Goal: Task Accomplishment & Management: Complete application form

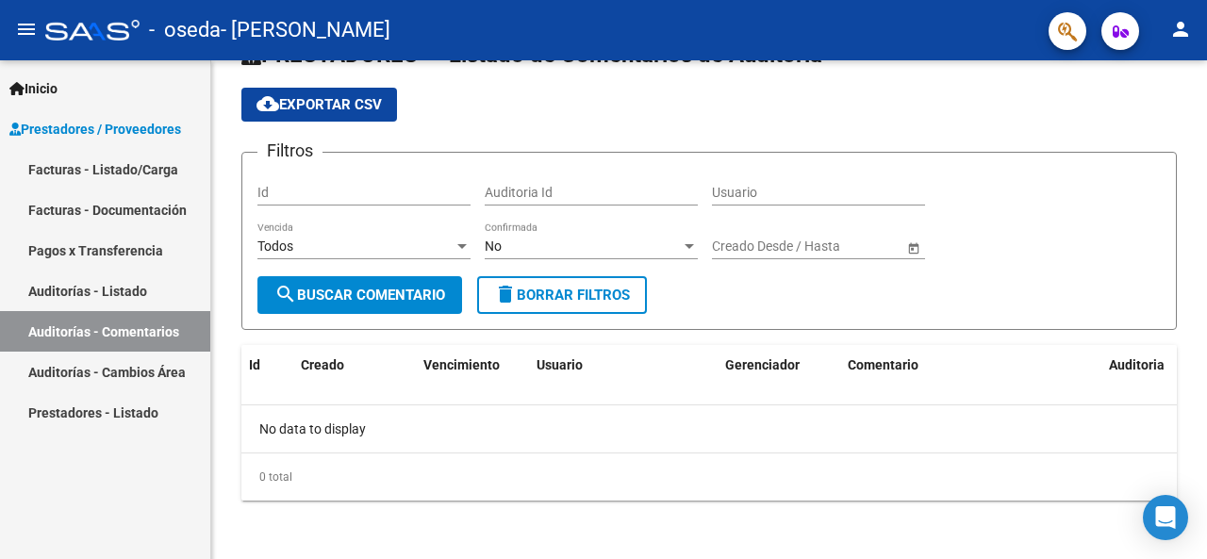
scroll to position [31192, 0]
click at [91, 167] on link "Facturas - Listado/Carga" at bounding box center [105, 169] width 210 height 41
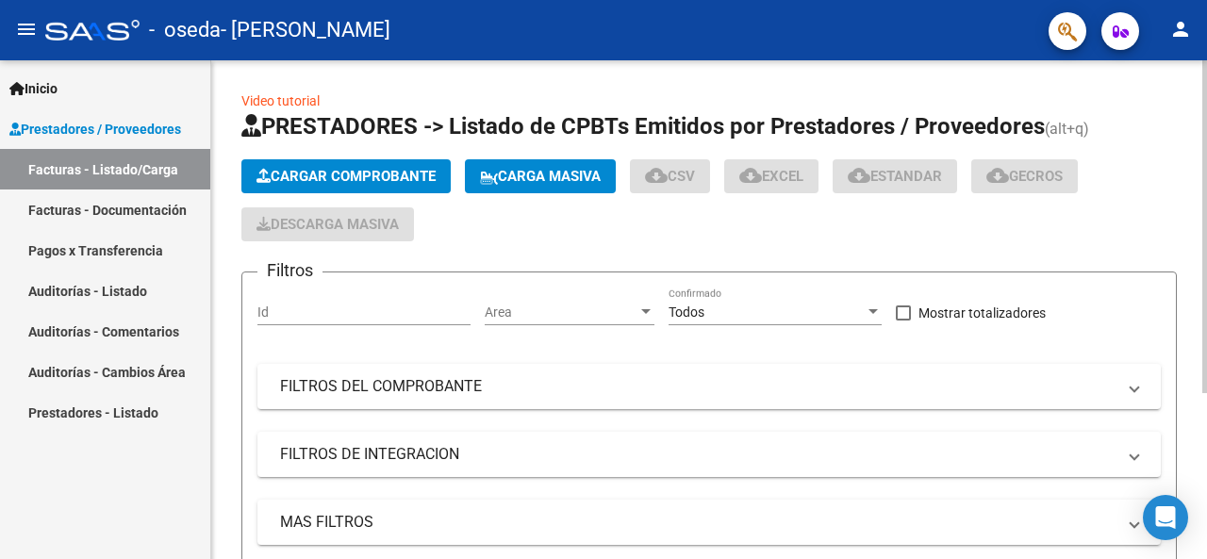
click at [377, 176] on span "Cargar Comprobante" at bounding box center [346, 176] width 179 height 17
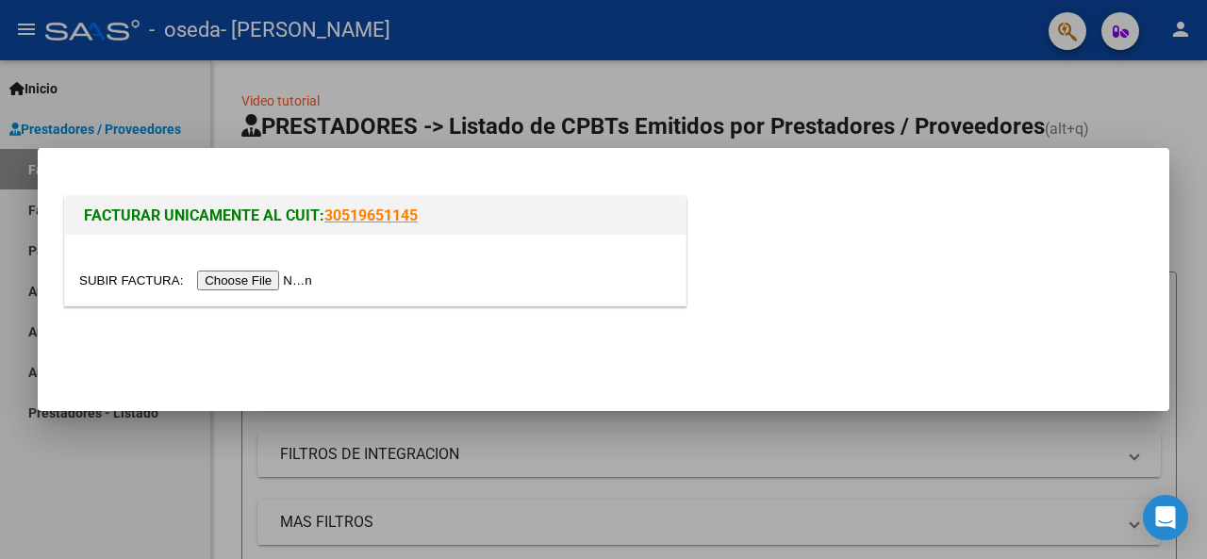
click at [274, 277] on input "file" at bounding box center [198, 281] width 239 height 20
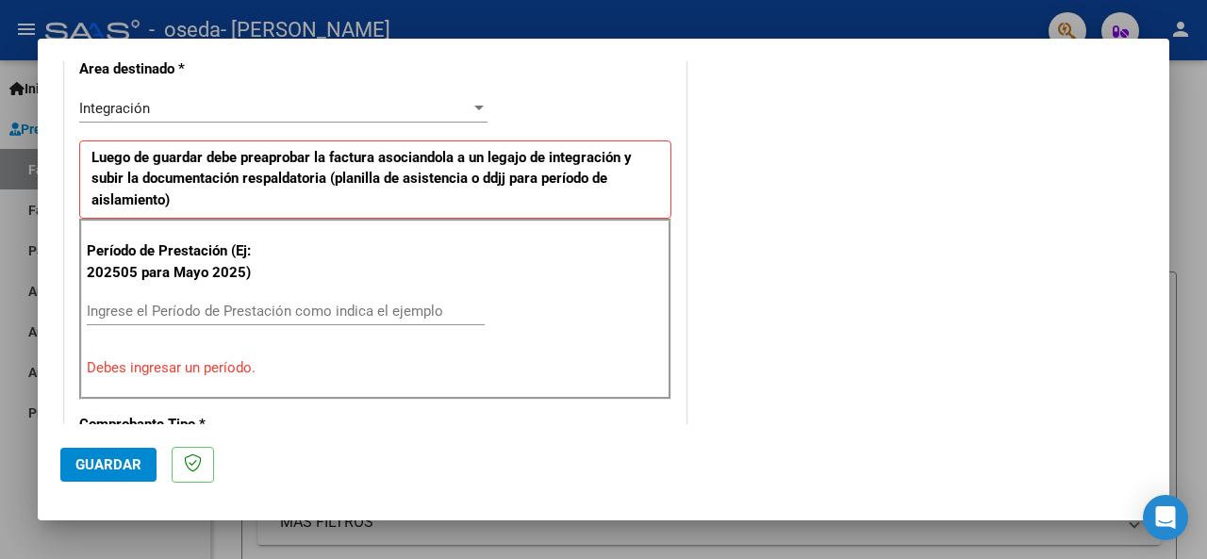
scroll to position [472, 0]
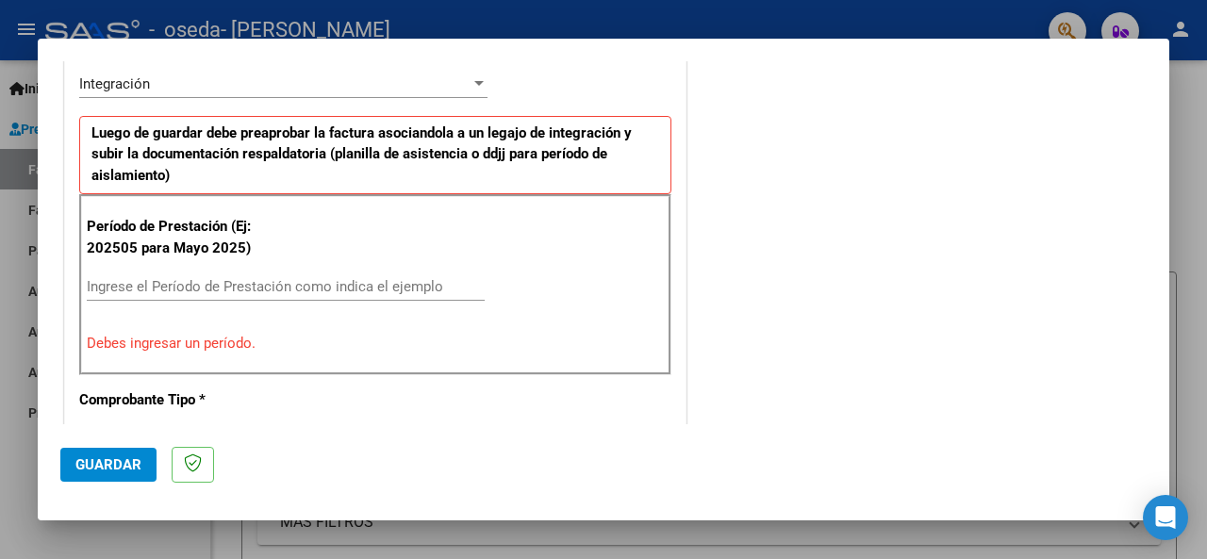
click at [349, 284] on input "Ingrese el Período de Prestación como indica el ejemplo" at bounding box center [286, 286] width 398 height 17
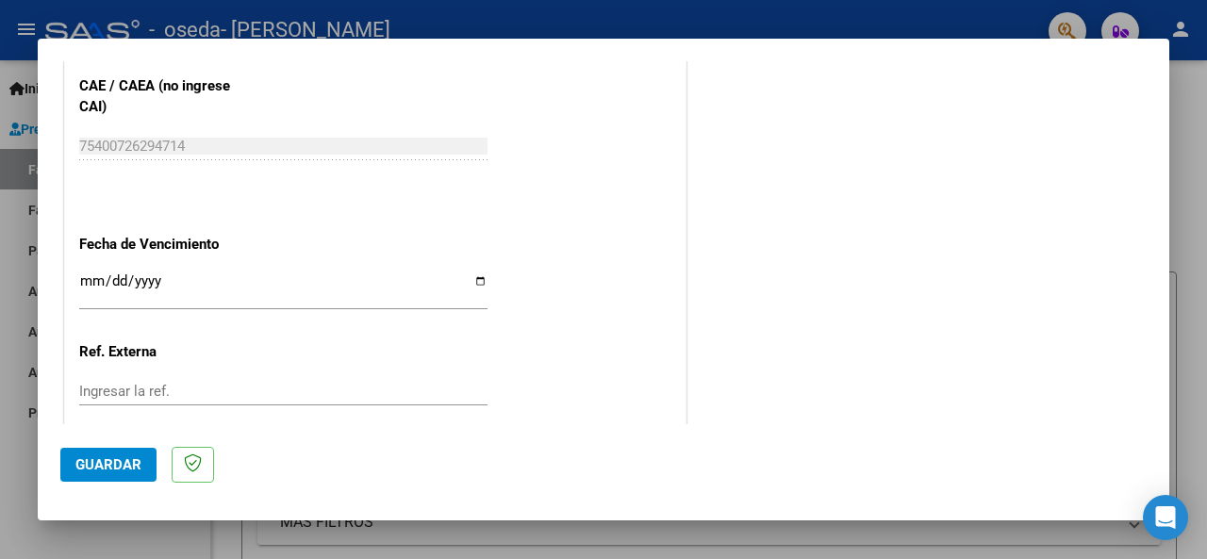
scroll to position [1334, 0]
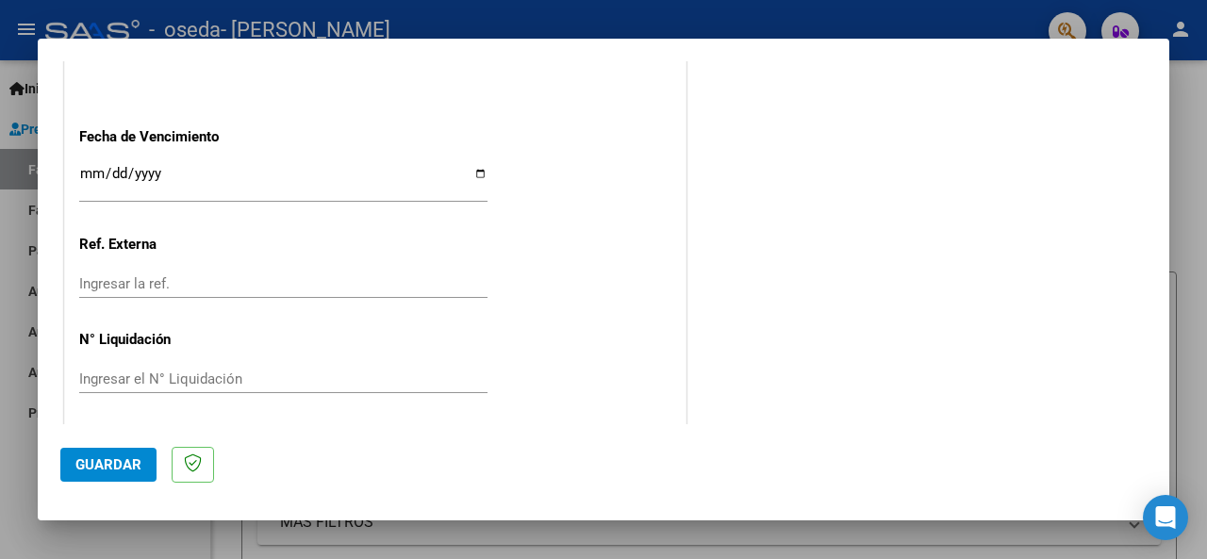
type input "202509"
click at [300, 182] on input "Ingresar la fecha" at bounding box center [283, 181] width 408 height 30
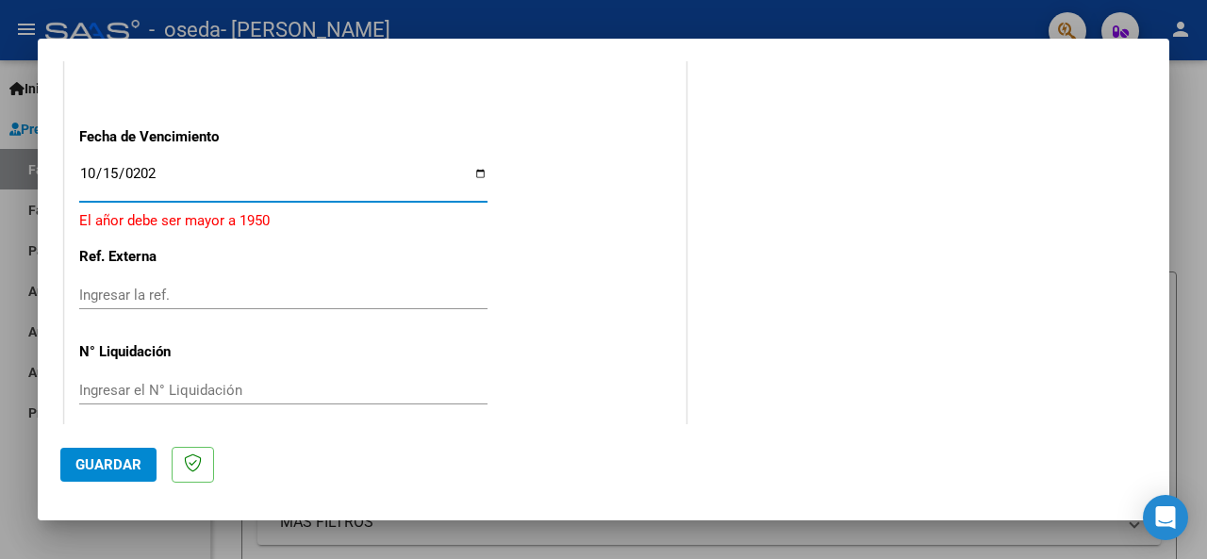
type input "[DATE]"
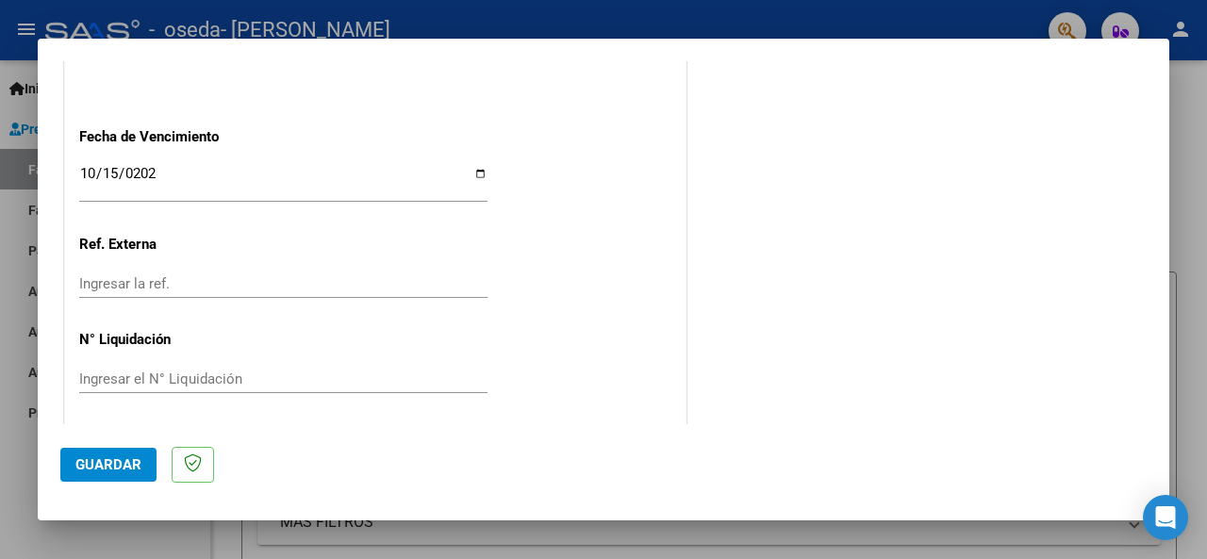
click at [123, 463] on span "Guardar" at bounding box center [108, 465] width 66 height 17
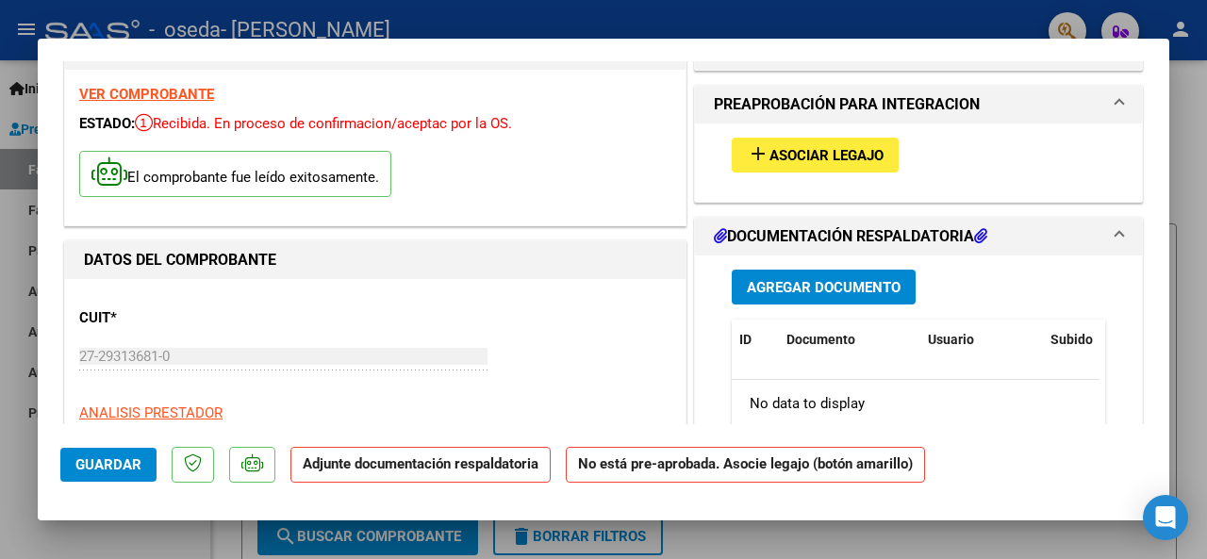
scroll to position [94, 0]
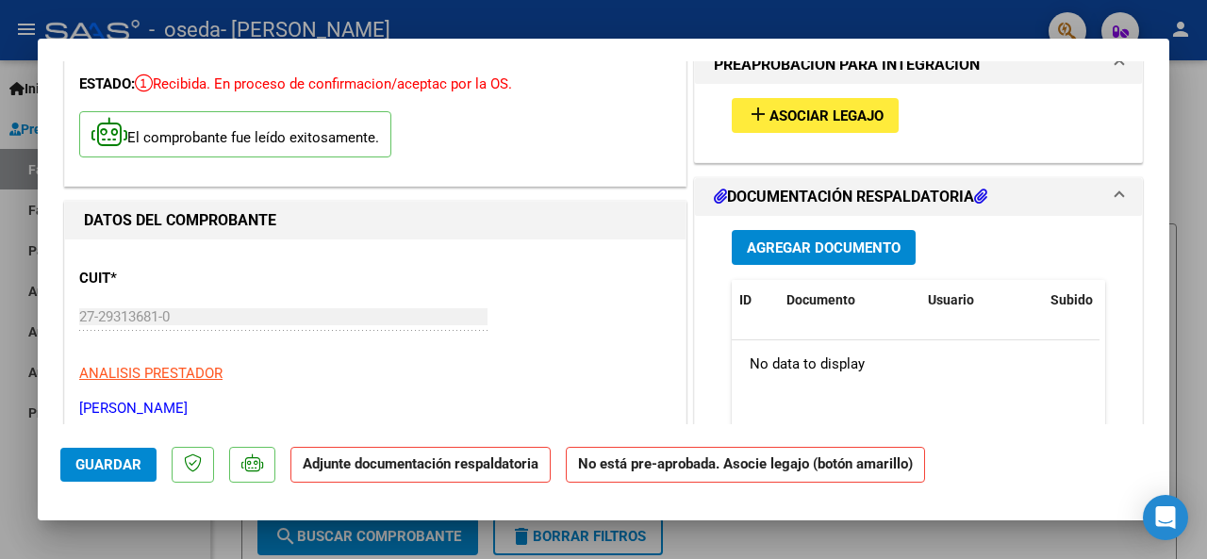
click at [880, 251] on span "Agregar Documento" at bounding box center [824, 248] width 154 height 17
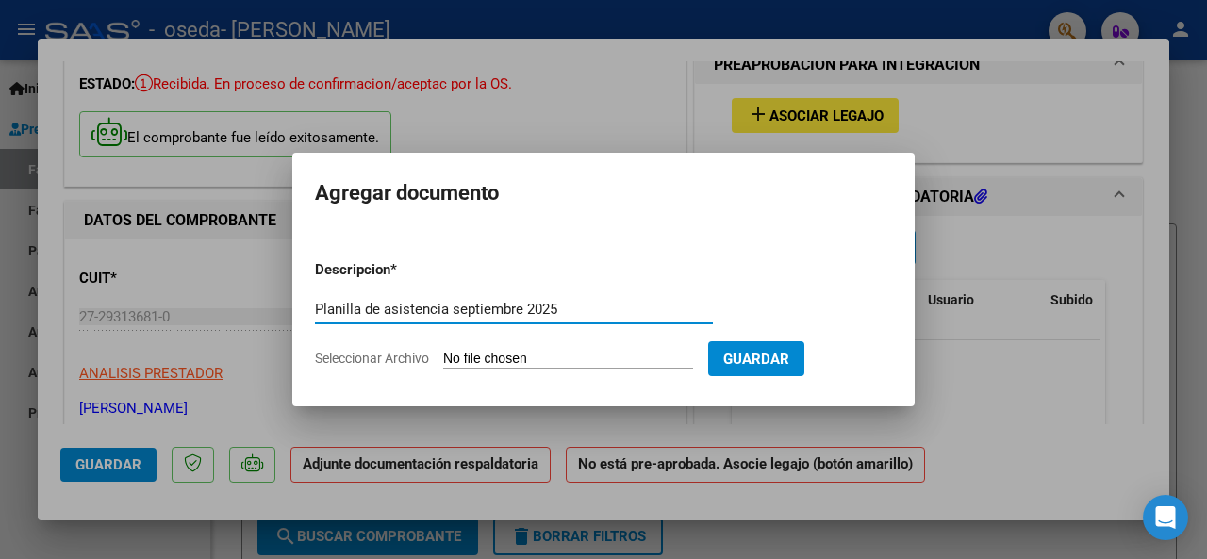
type input "Planilla de asistencia septiembre 2025"
click at [616, 369] on form "Descripcion * Planilla de asistencia [DATE] Escriba aquí una descripcion Selecc…" at bounding box center [603, 314] width 577 height 138
click at [620, 361] on input "Seleccionar Archivo" at bounding box center [568, 360] width 250 height 18
type input "C:\fakepath\[PERSON_NAME] Asistencia septiembre .pdf"
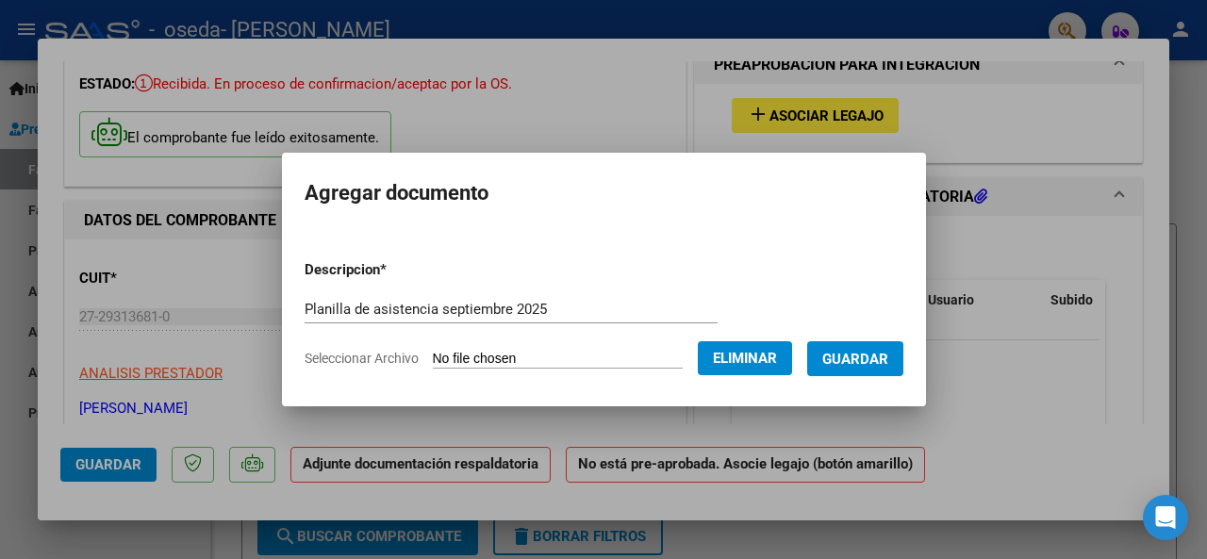
click at [877, 357] on span "Guardar" at bounding box center [855, 359] width 66 height 17
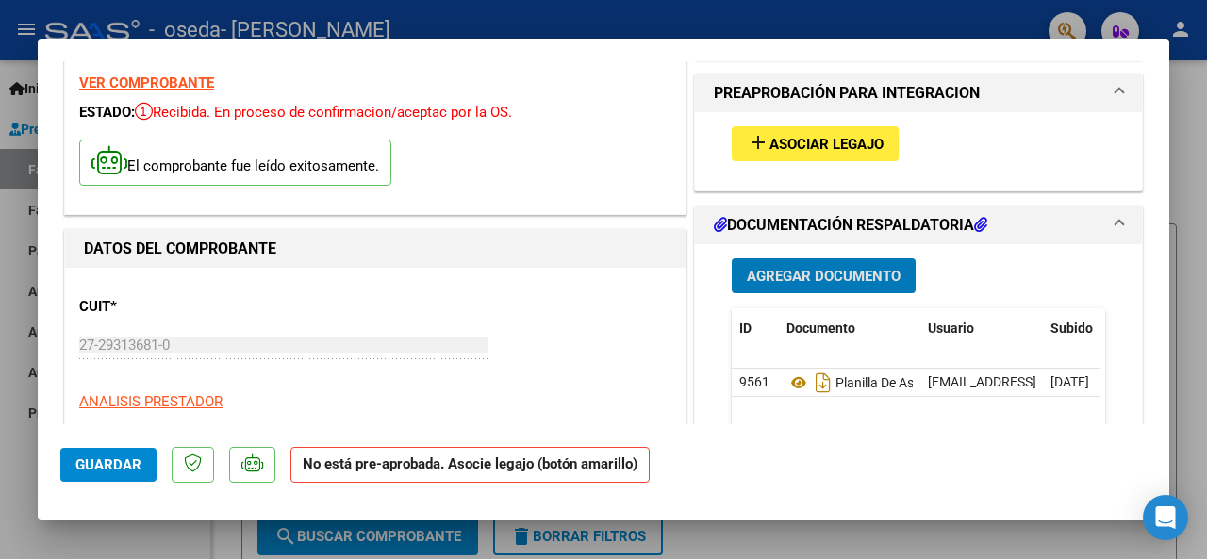
scroll to position [0, 0]
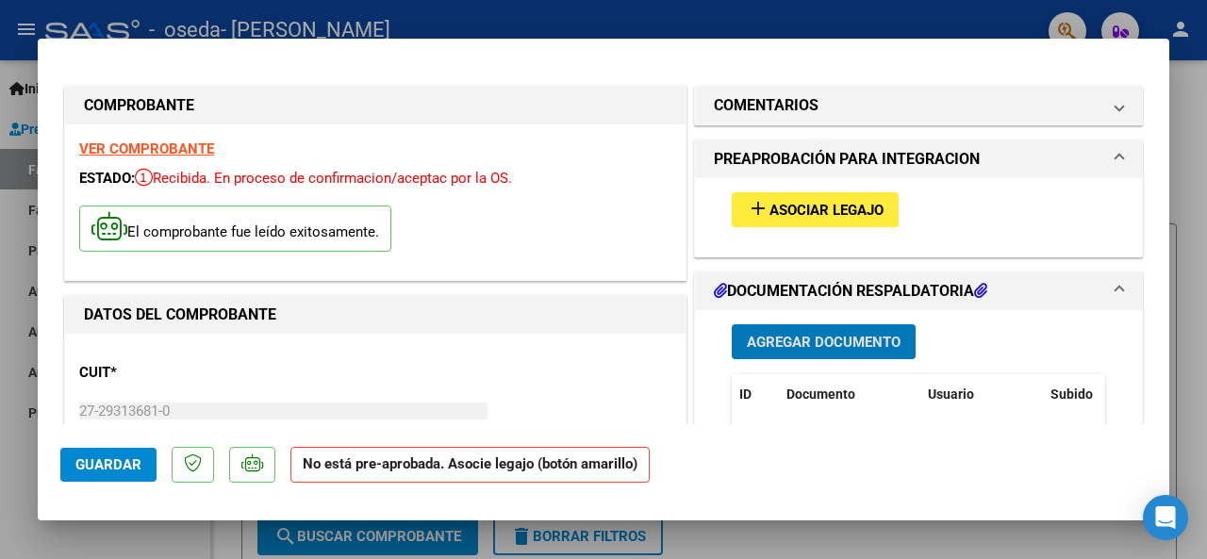
click at [798, 222] on button "add Asociar Legajo" at bounding box center [815, 209] width 167 height 35
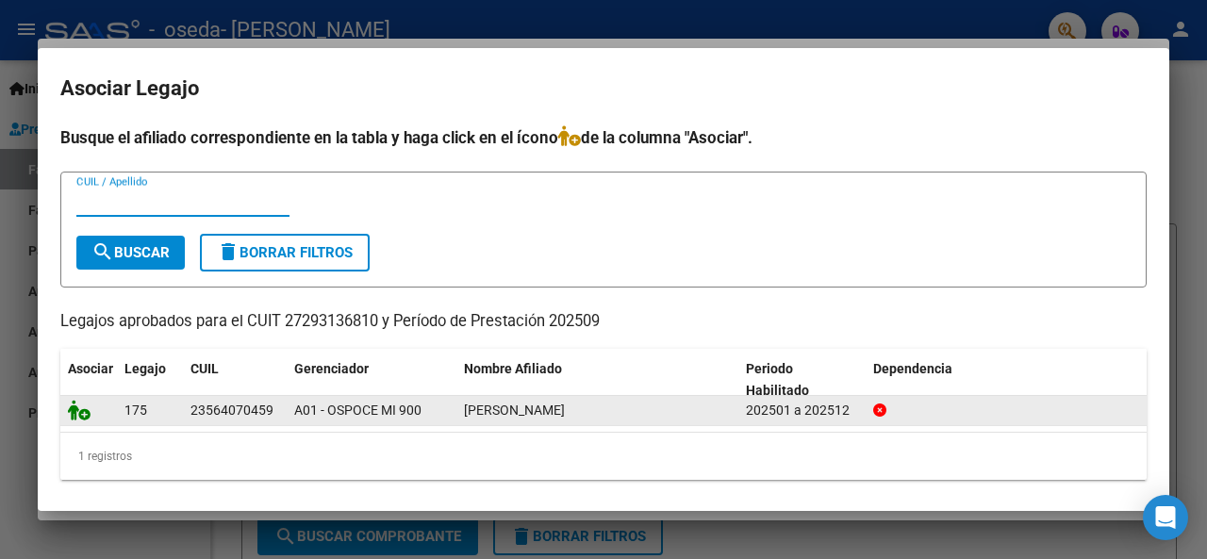
click at [78, 414] on icon at bounding box center [79, 410] width 23 height 21
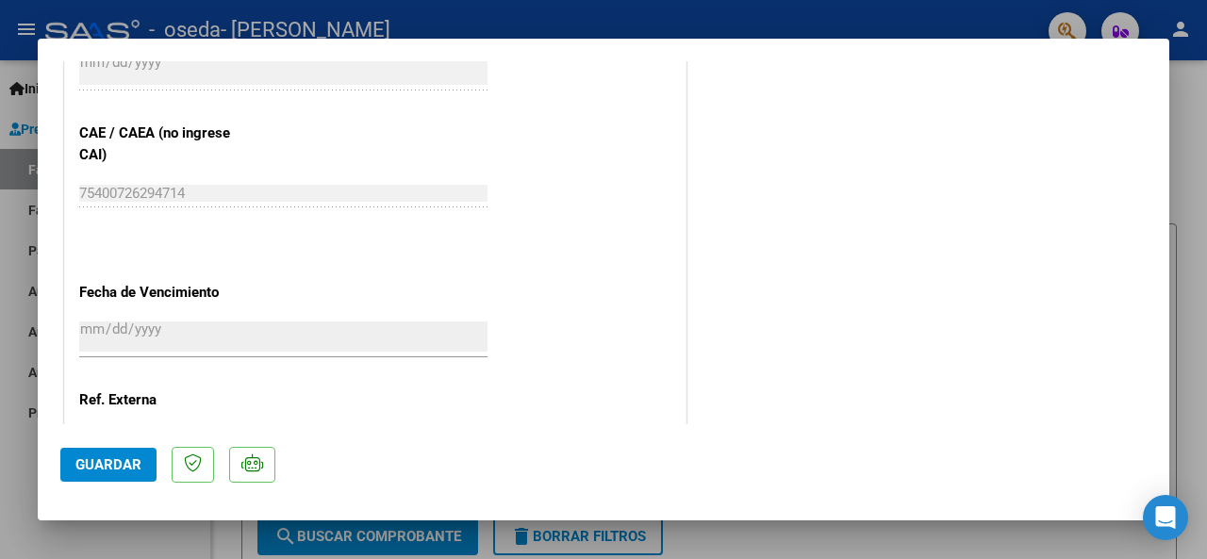
scroll to position [1341, 0]
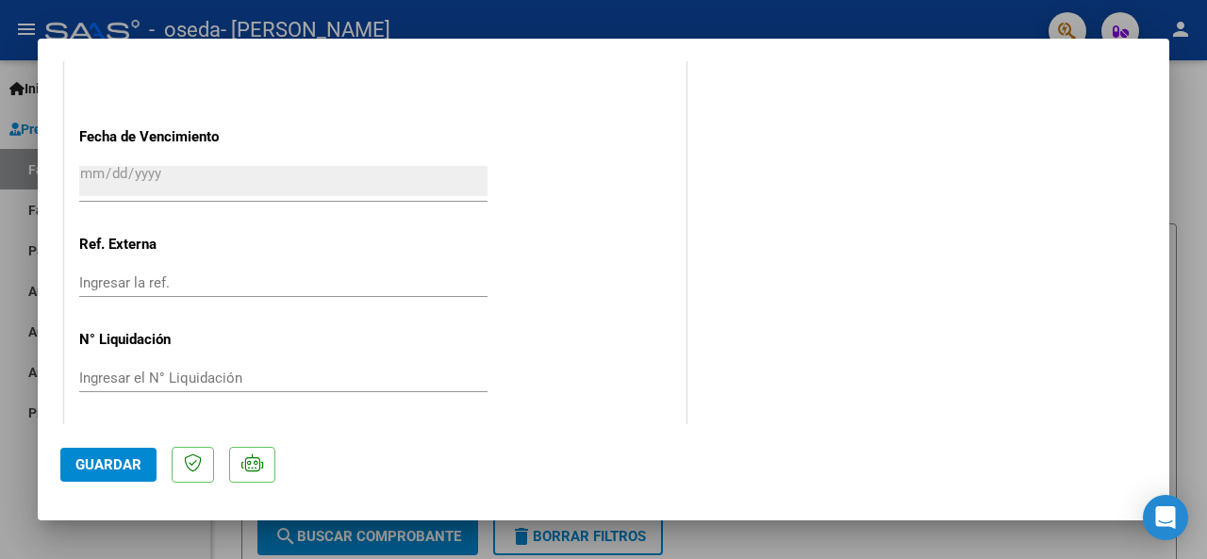
click at [66, 458] on button "Guardar" at bounding box center [108, 465] width 96 height 34
click at [116, 464] on span "Guardar" at bounding box center [108, 465] width 66 height 17
click at [846, 536] on div at bounding box center [603, 279] width 1207 height 559
type input "$ 0,00"
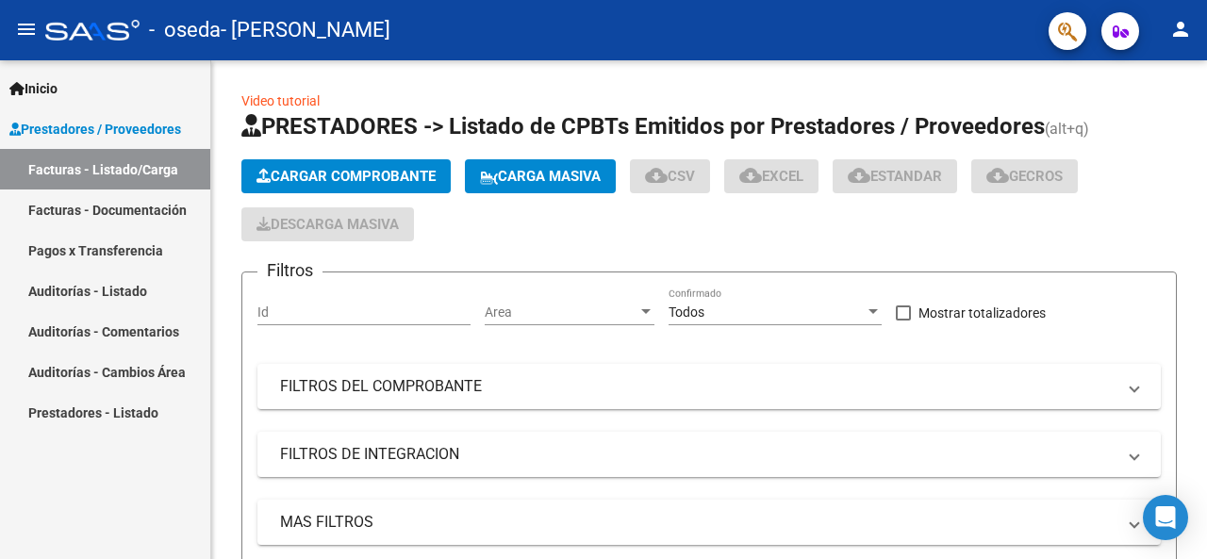
click at [60, 121] on span "Prestadores / Proveedores" at bounding box center [95, 129] width 172 height 21
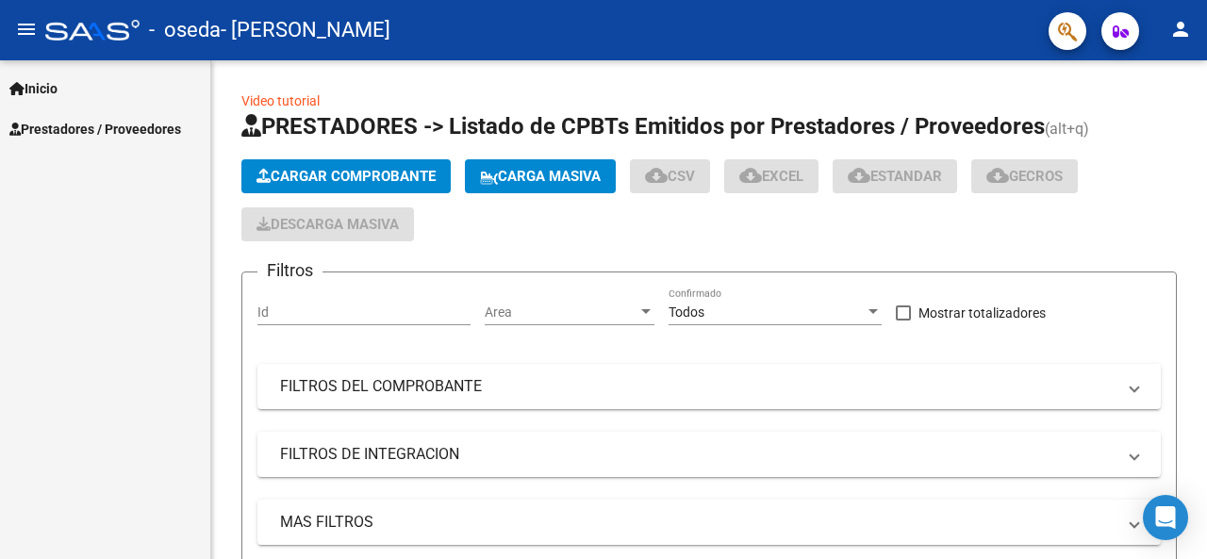
click at [59, 122] on span "Prestadores / Proveedores" at bounding box center [95, 129] width 172 height 21
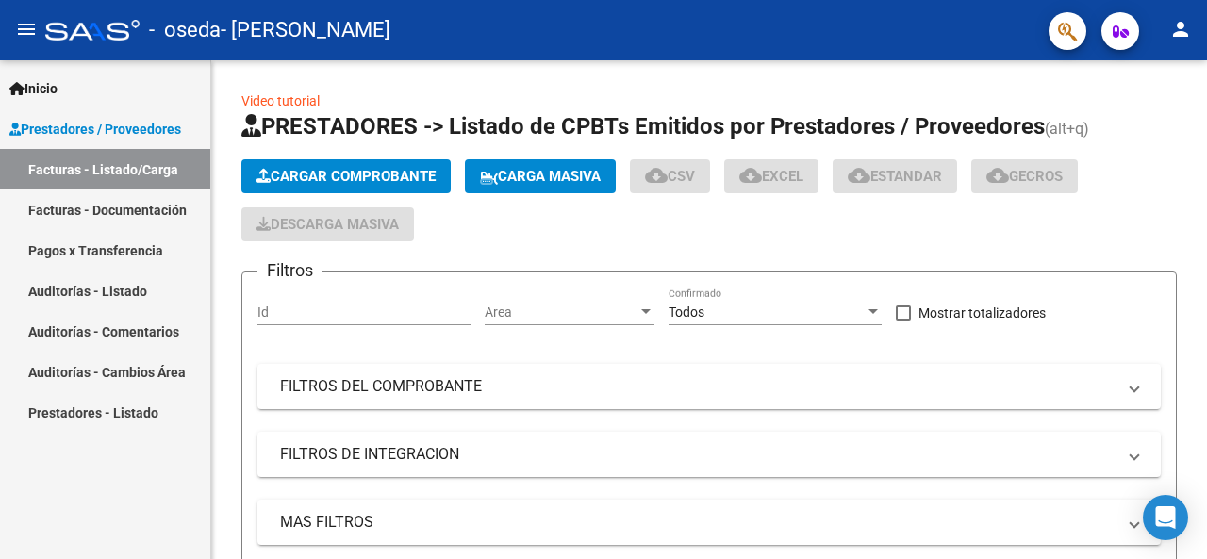
click at [64, 170] on link "Facturas - Listado/Carga" at bounding box center [105, 169] width 210 height 41
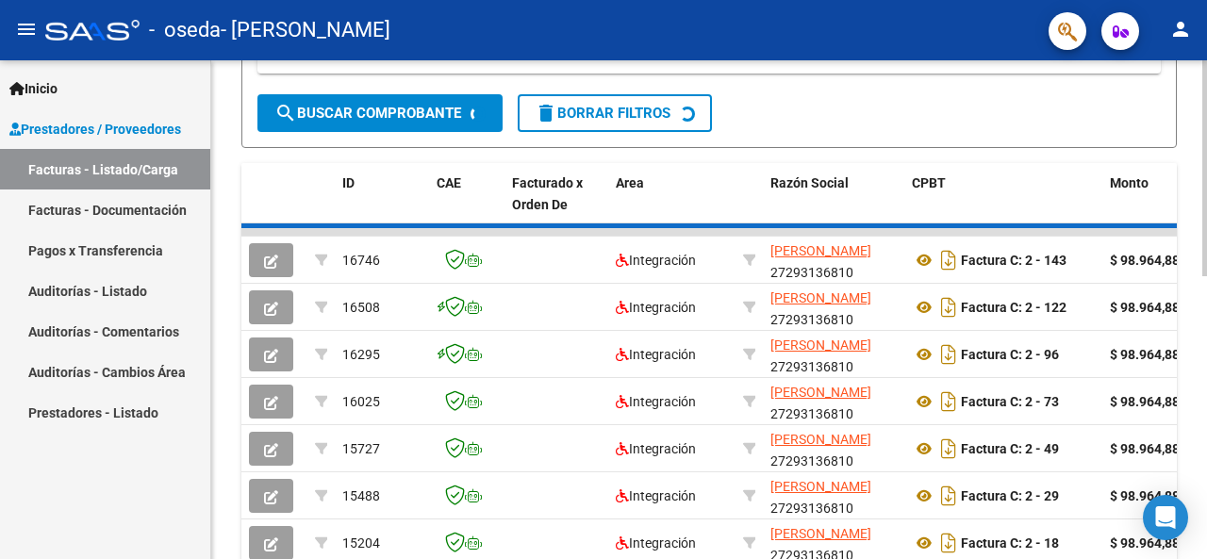
scroll to position [653, 0]
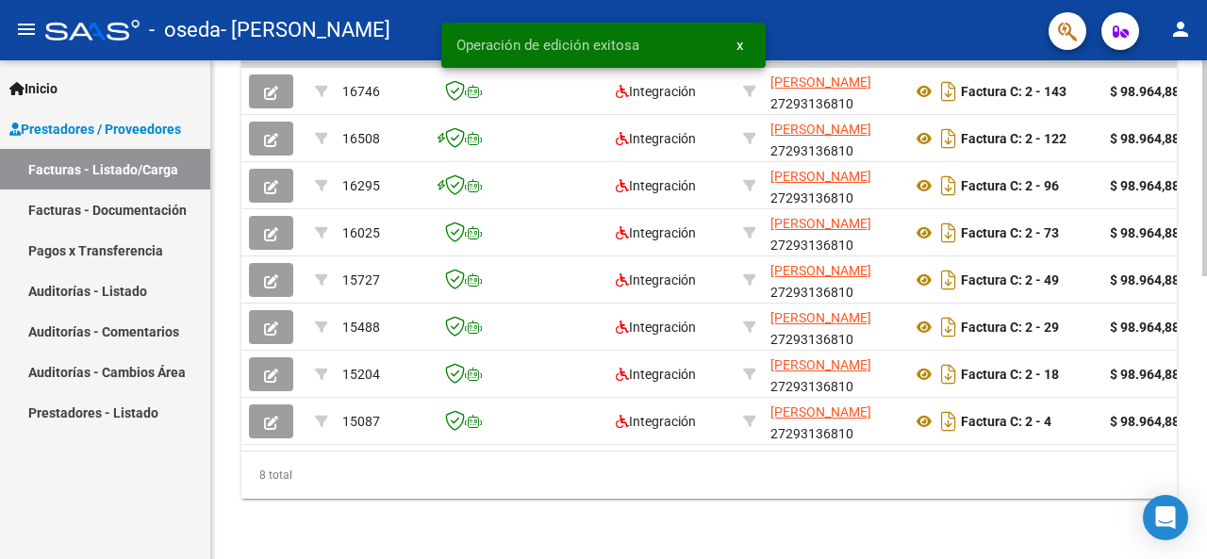
click at [460, 454] on div "8 total" at bounding box center [709, 475] width 936 height 47
drag, startPoint x: 460, startPoint y: 455, endPoint x: 493, endPoint y: 461, distance: 33.7
click at [493, 461] on div "8 total" at bounding box center [709, 475] width 936 height 47
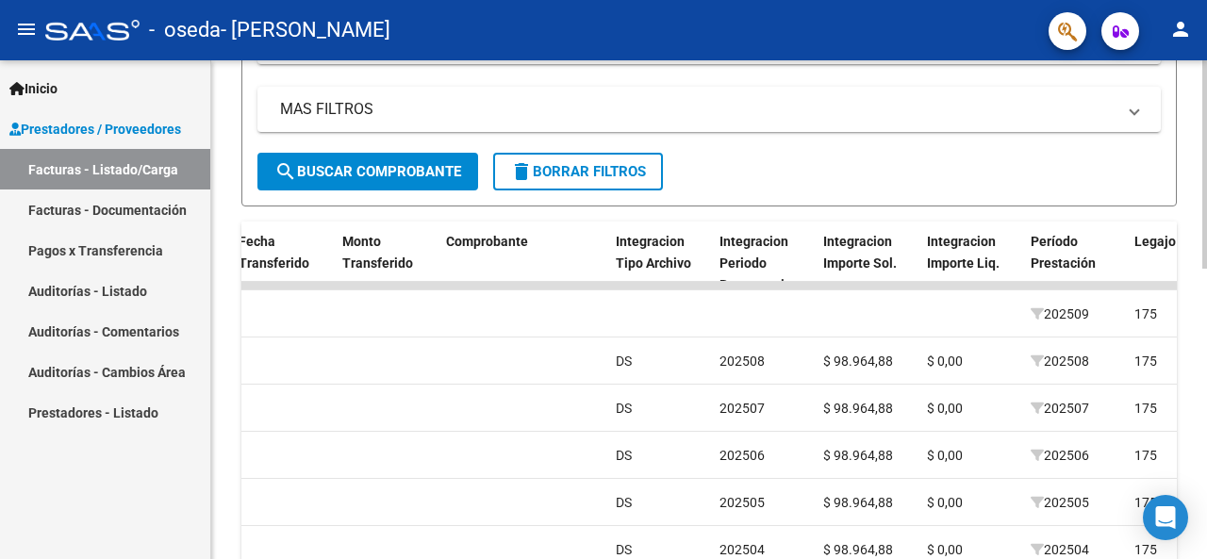
scroll to position [696, 0]
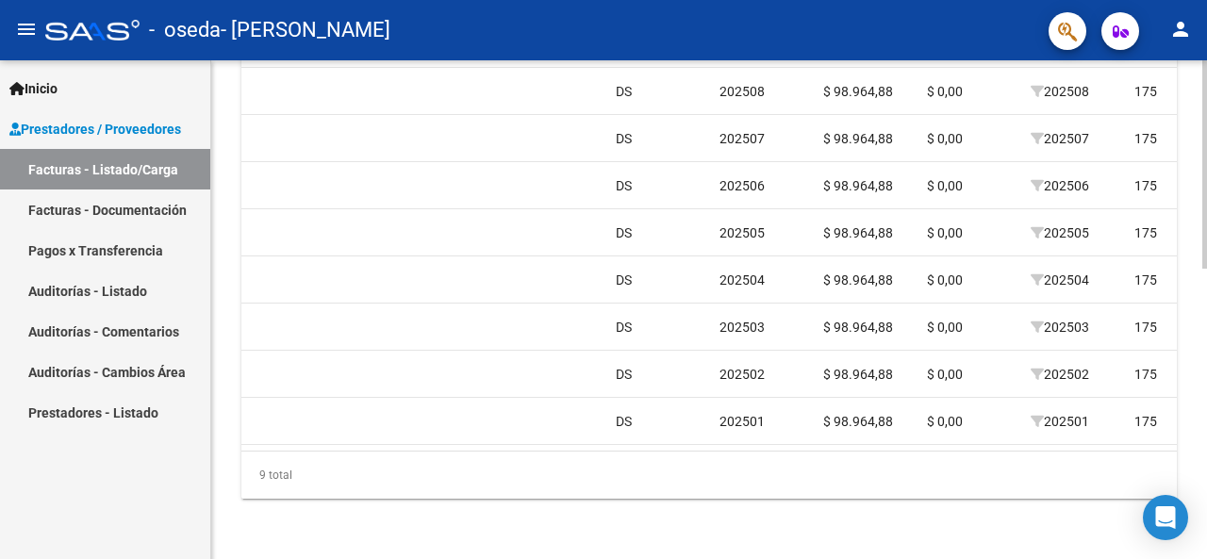
drag, startPoint x: 732, startPoint y: 452, endPoint x: 638, endPoint y: 444, distance: 94.6
click at [623, 456] on div "ID CAE Facturado x Orden De Area Razón Social CPBT Monto Fecha Cpbt Días desde …" at bounding box center [709, 225] width 936 height 547
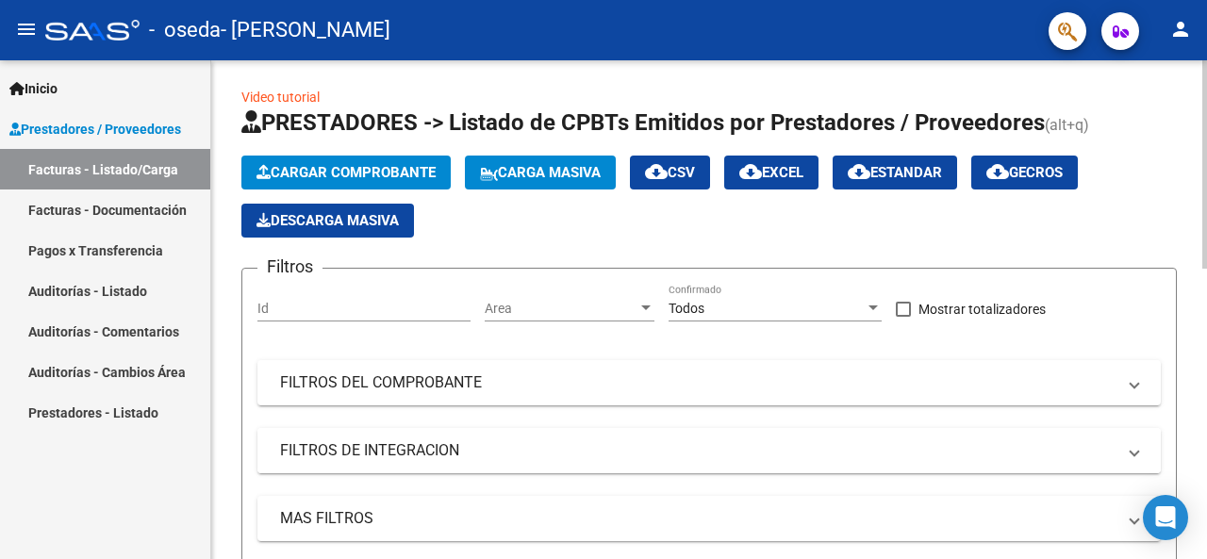
scroll to position [0, 0]
